Goal: Task Accomplishment & Management: Use online tool/utility

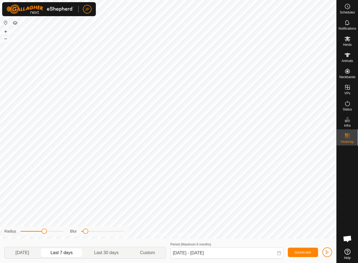
scroll to position [291, 0]
click at [346, 53] on icon at bounding box center [347, 55] width 6 height 6
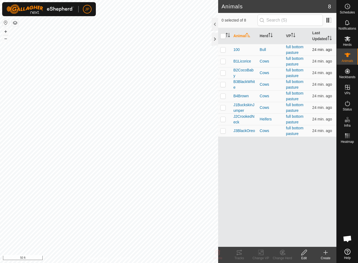
click at [221, 50] on p-checkbox at bounding box center [222, 49] width 5 height 4
checkbox input "true"
click at [224, 35] on input "checkbox" at bounding box center [222, 35] width 5 height 5
checkbox input "true"
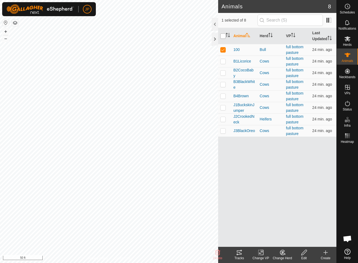
checkbox input "true"
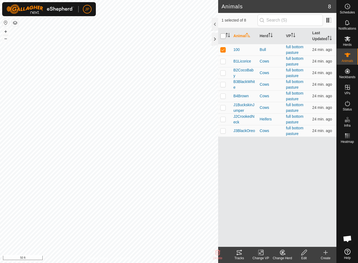
checkbox input "true"
click at [242, 253] on icon at bounding box center [239, 252] width 6 height 6
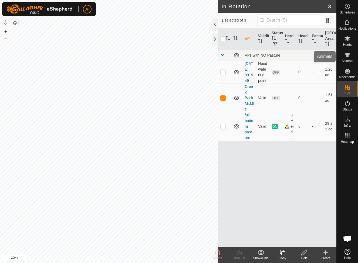
click at [349, 58] on es-animals-svg-icon at bounding box center [347, 55] width 10 height 9
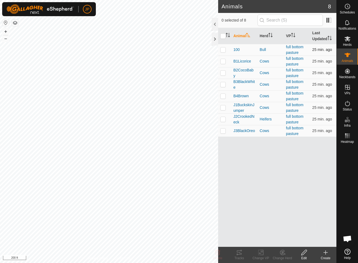
click at [222, 50] on p-checkbox at bounding box center [222, 49] width 5 height 4
checkbox input "true"
click at [263, 255] on icon at bounding box center [260, 252] width 7 height 6
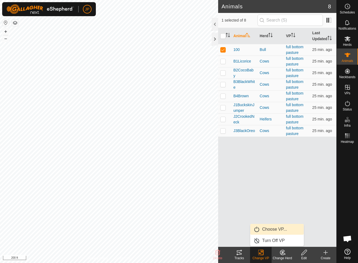
click at [270, 231] on link "Choose VP..." at bounding box center [276, 229] width 53 height 11
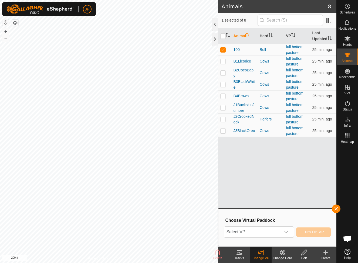
click at [270, 231] on span "Select VP" at bounding box center [252, 232] width 56 height 11
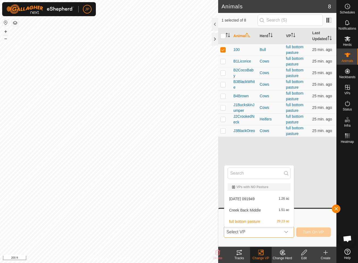
click at [270, 231] on span "Select VP" at bounding box center [252, 232] width 56 height 11
